Goal: Find specific page/section: Find specific page/section

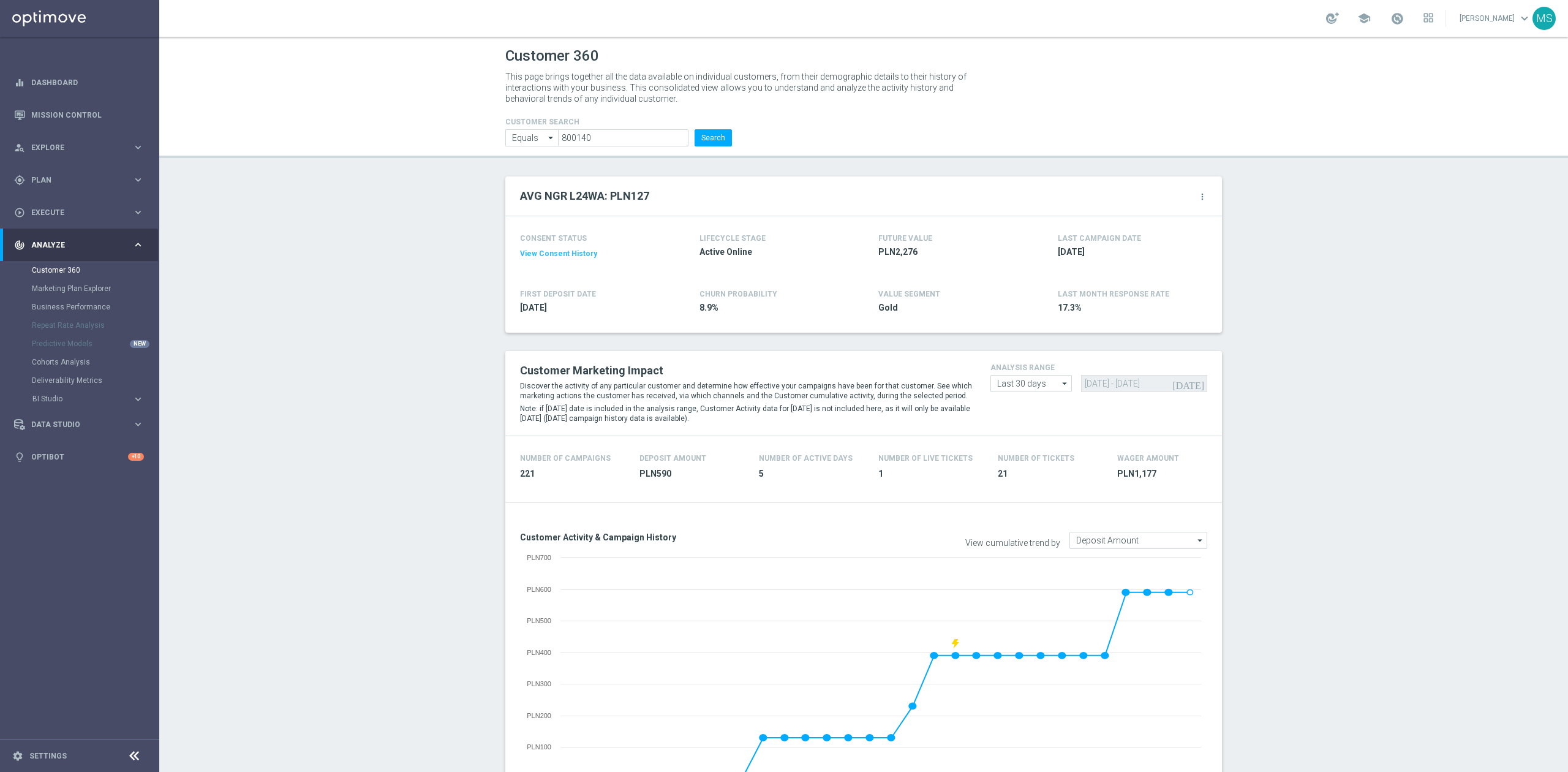
click at [657, 133] on input "800140" at bounding box center [623, 138] width 130 height 17
click at [724, 136] on button "Search" at bounding box center [713, 138] width 38 height 17
click at [699, 143] on button "Search" at bounding box center [713, 138] width 38 height 17
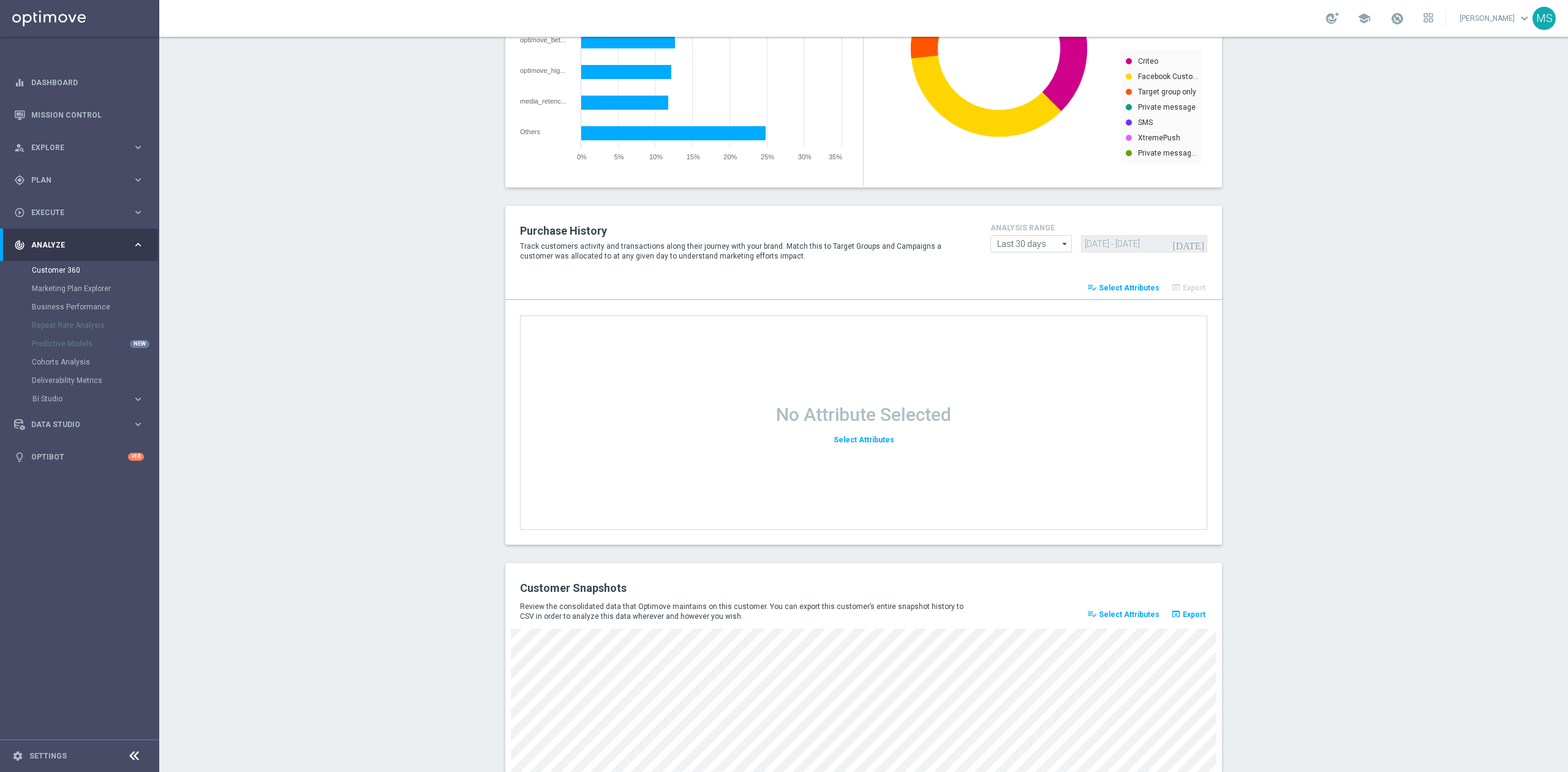
scroll to position [1356, 0]
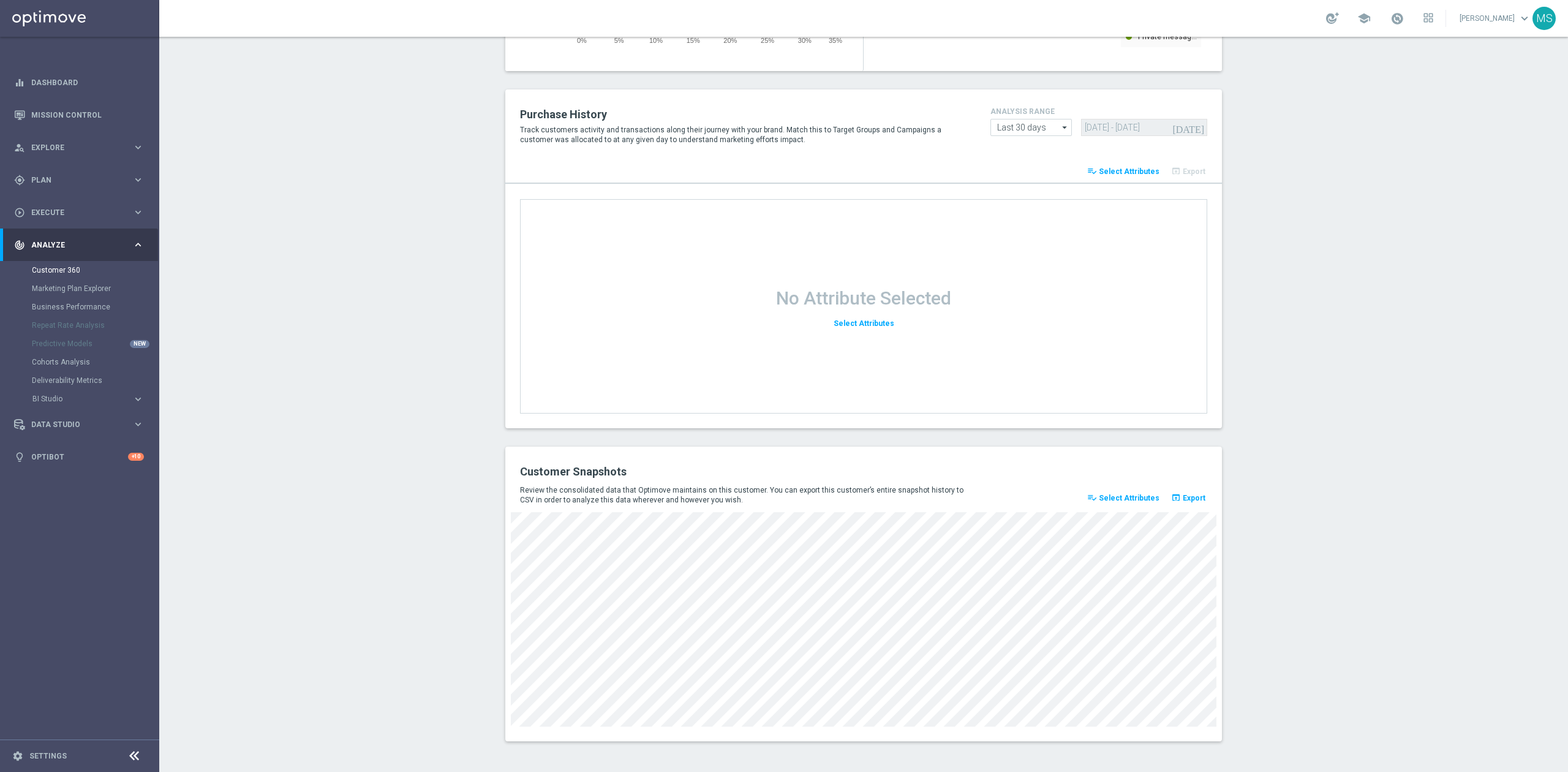
drag, startPoint x: 1218, startPoint y: 706, endPoint x: 868, endPoint y: 754, distance: 353.3
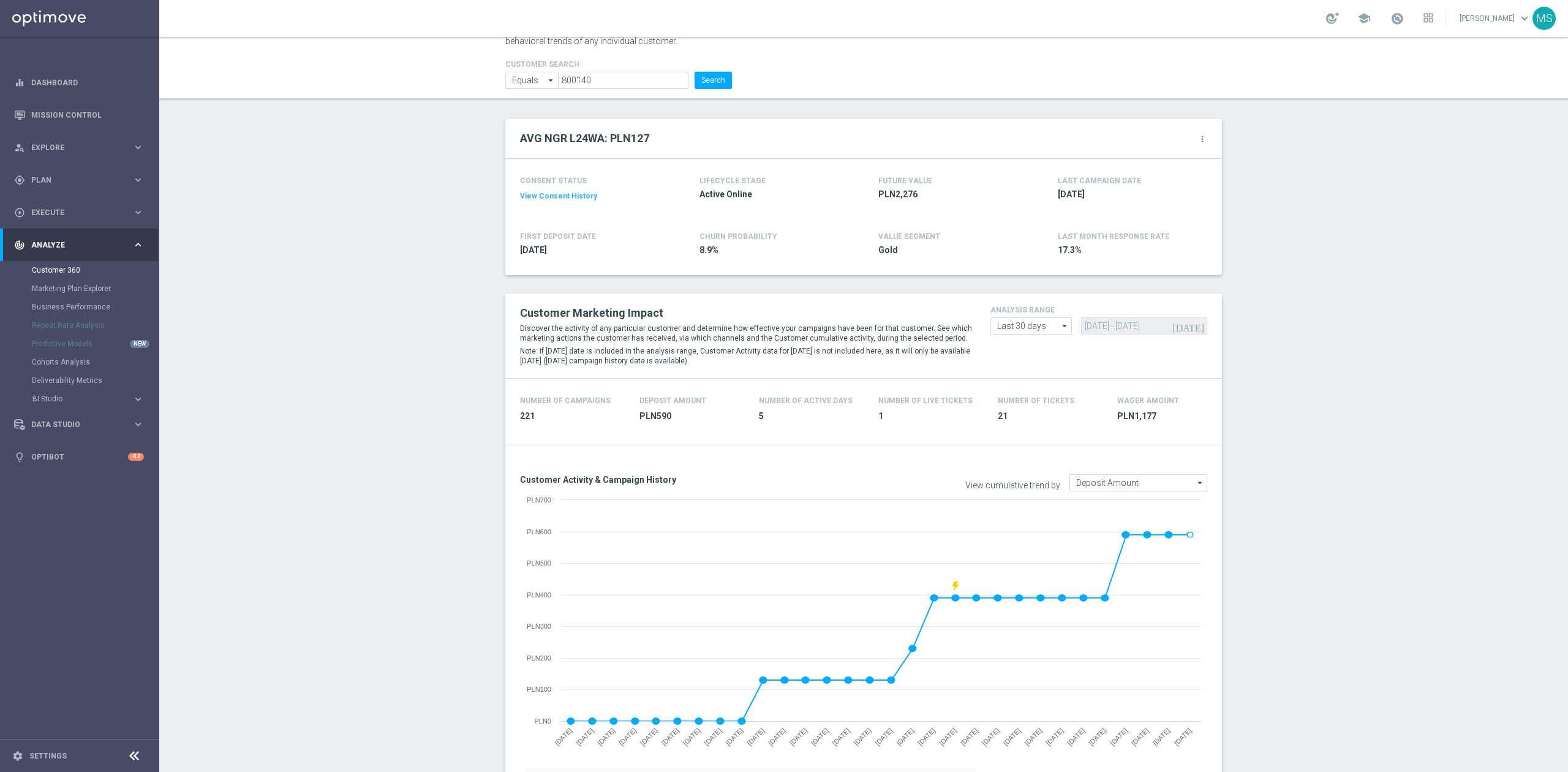
scroll to position [0, 0]
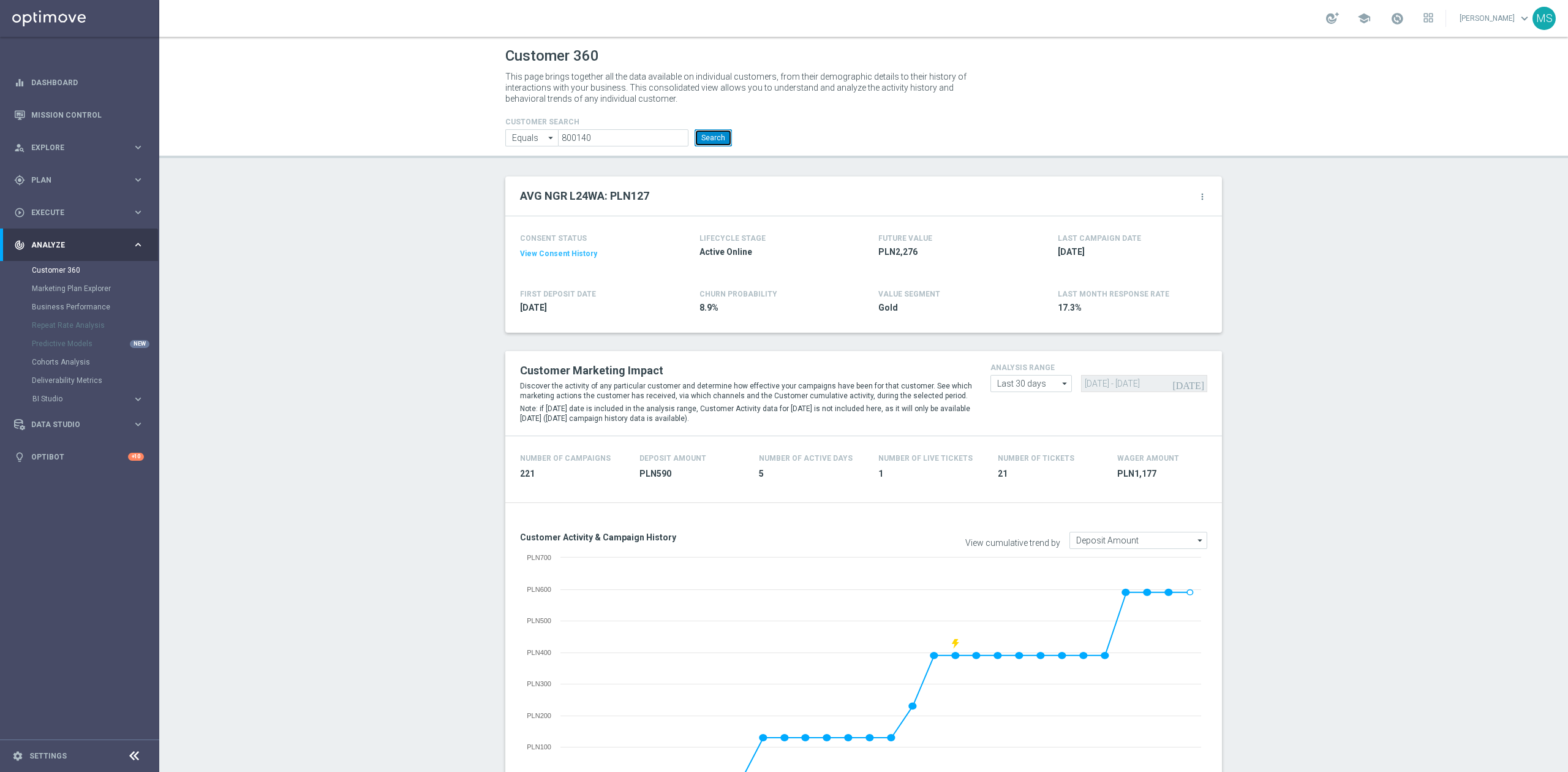
click at [722, 137] on button "Search" at bounding box center [713, 138] width 38 height 17
click at [600, 129] on input "800140" at bounding box center [623, 138] width 130 height 17
paste input "904945"
type input "904945"
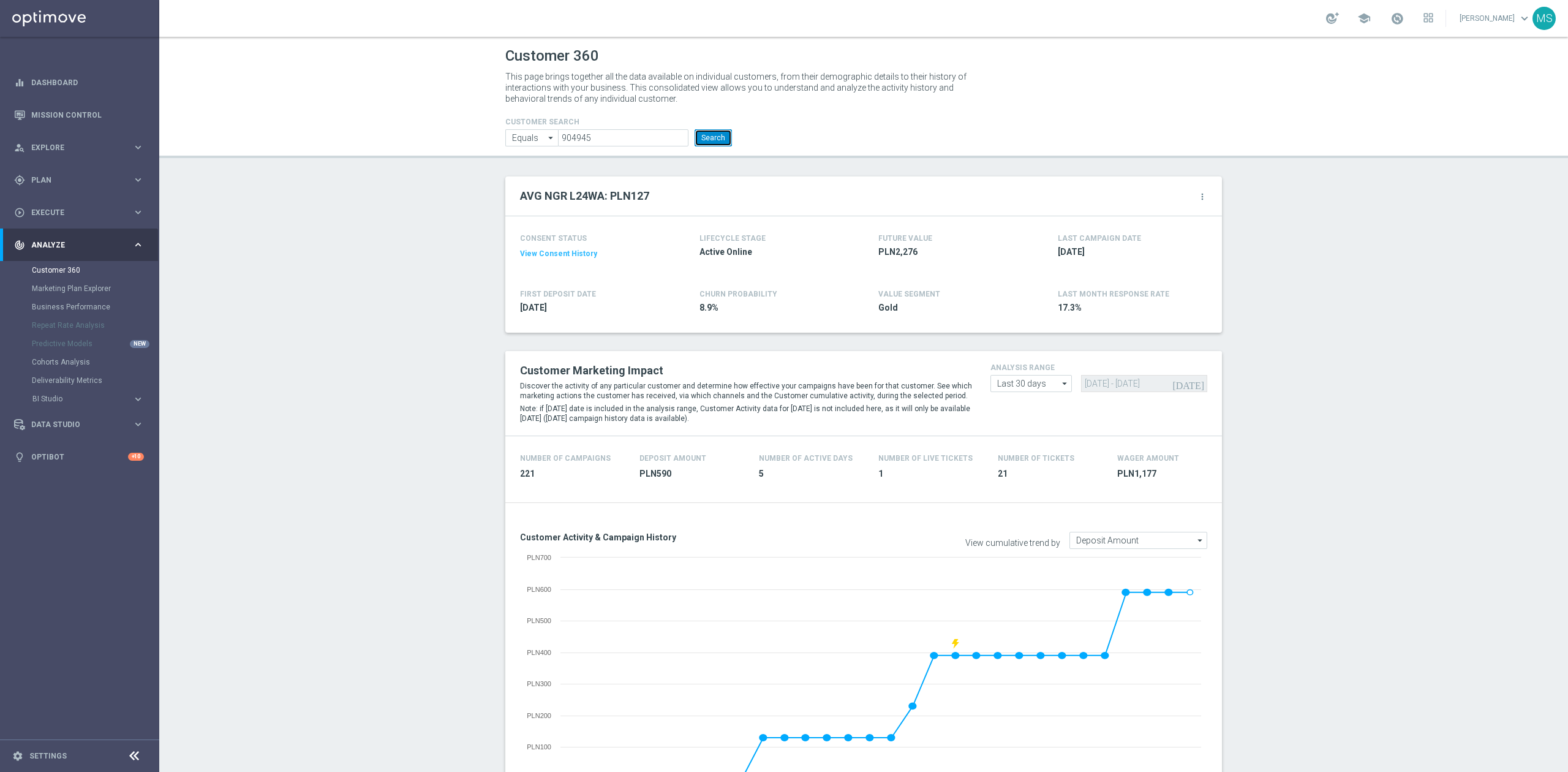
click at [700, 136] on button "Search" at bounding box center [713, 138] width 38 height 17
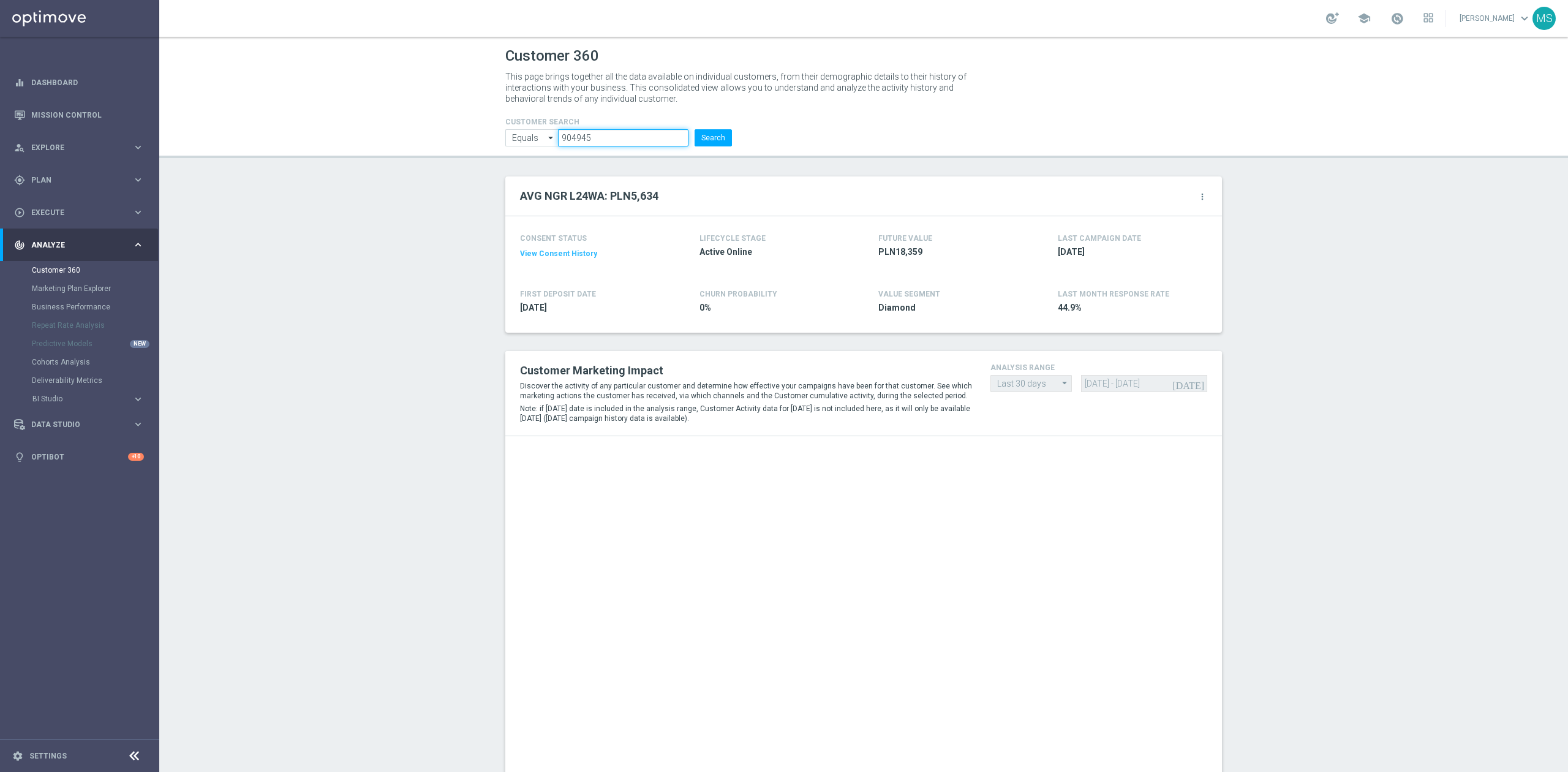
click at [641, 146] on input "904945" at bounding box center [623, 138] width 130 height 17
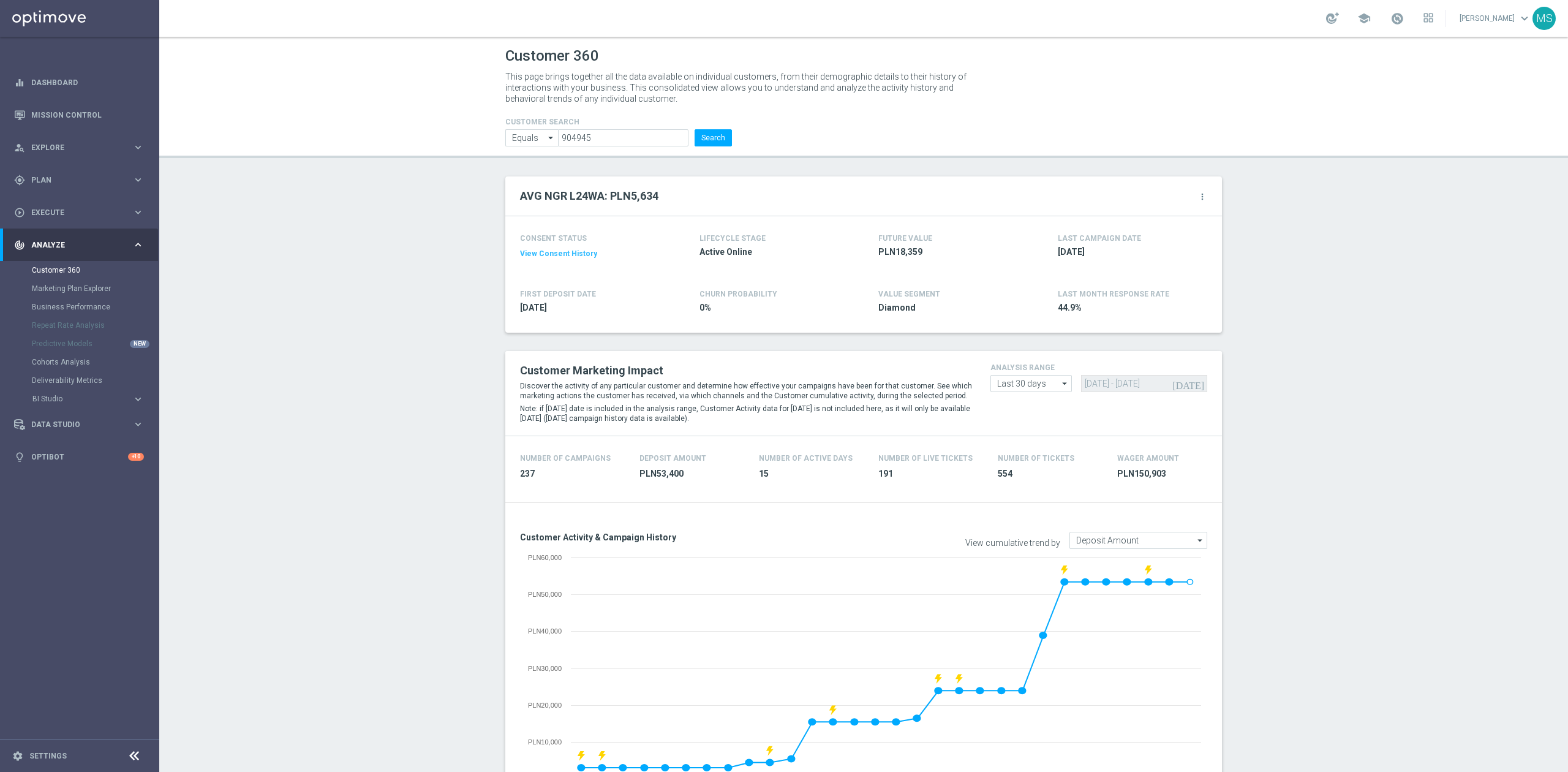
click at [605, 134] on input "904945" at bounding box center [623, 138] width 130 height 17
click at [642, 145] on input "904945" at bounding box center [623, 138] width 130 height 17
